Goal: Register for event/course

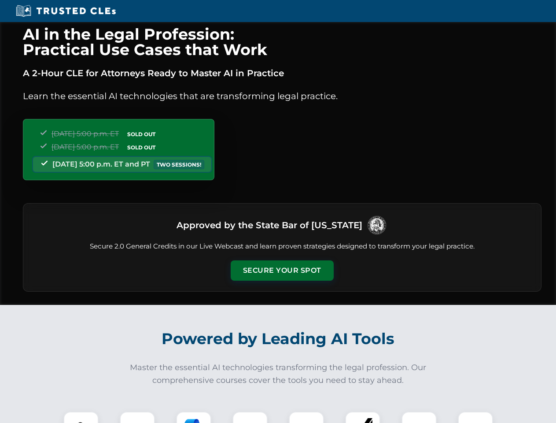
click at [282, 270] on button "Secure Your Spot" at bounding box center [282, 270] width 103 height 20
